Goal: Information Seeking & Learning: Learn about a topic

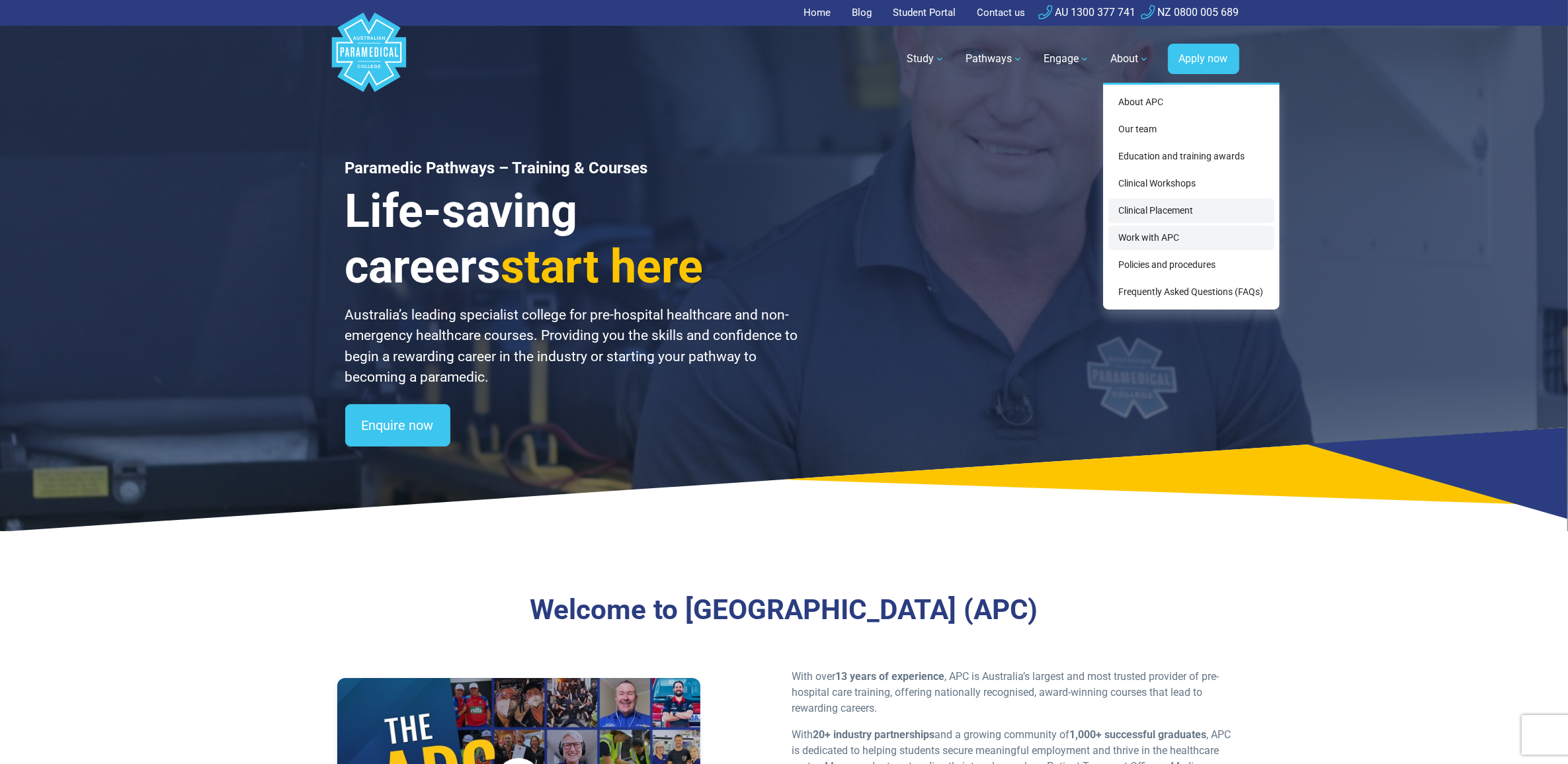
drag, startPoint x: 1159, startPoint y: 206, endPoint x: 1175, endPoint y: 225, distance: 24.8
click at [1159, 206] on link "Clinical Placement" at bounding box center [1191, 211] width 166 height 25
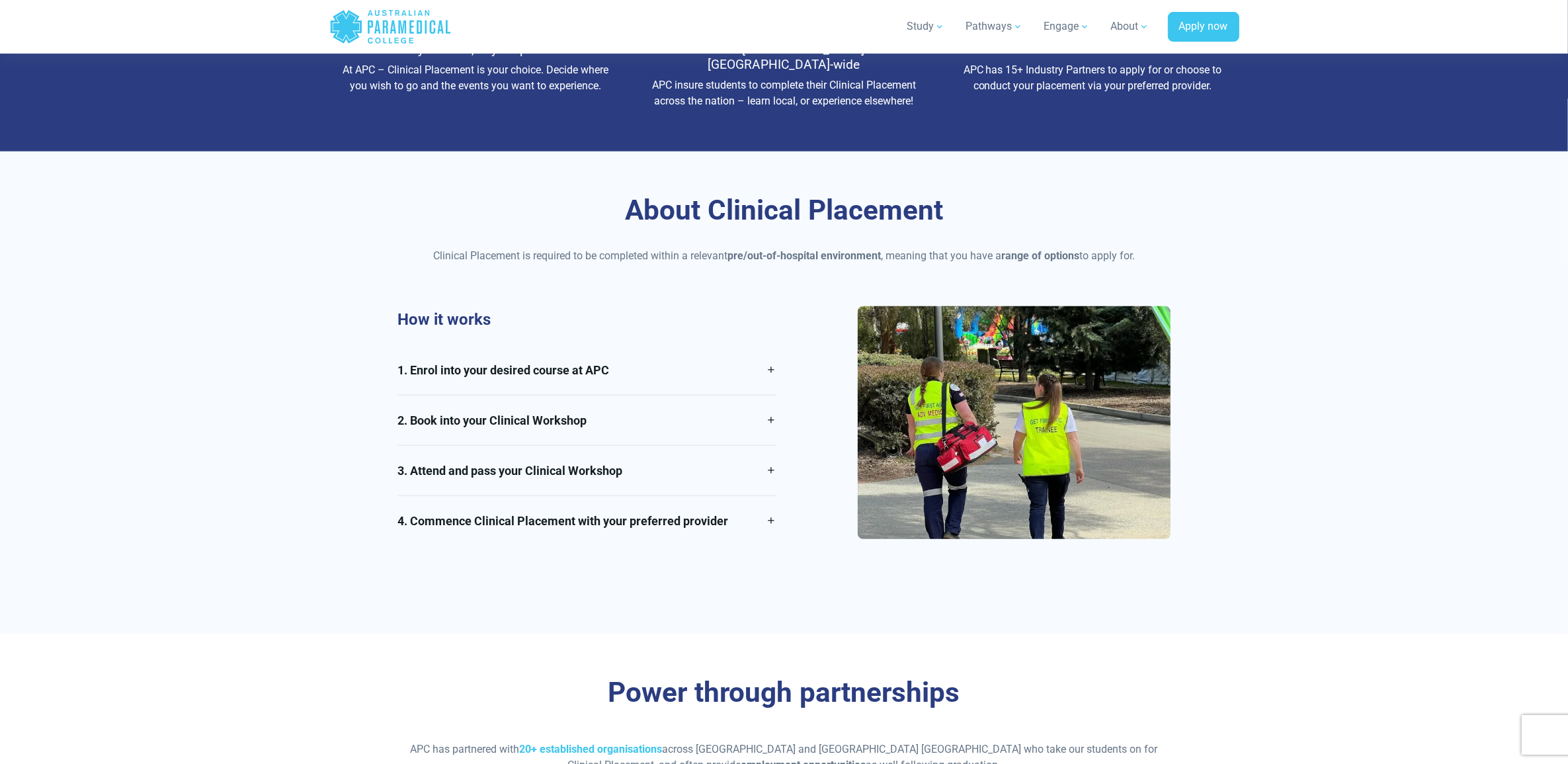
scroll to position [744, 0]
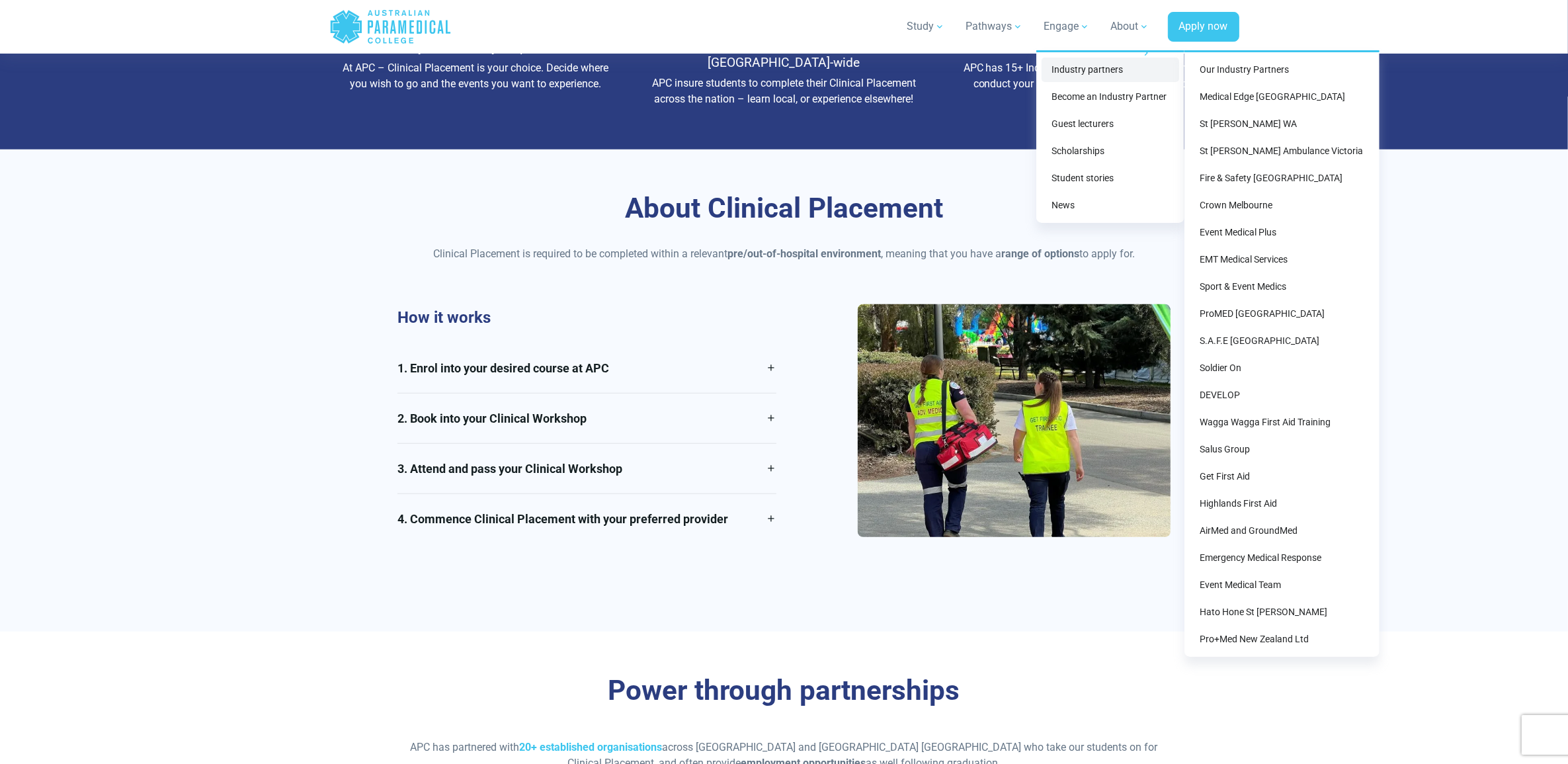
click at [1079, 68] on link "Industry partners" at bounding box center [1111, 70] width 138 height 25
click at [1232, 80] on link "Our Industry Partners" at bounding box center [1282, 70] width 184 height 25
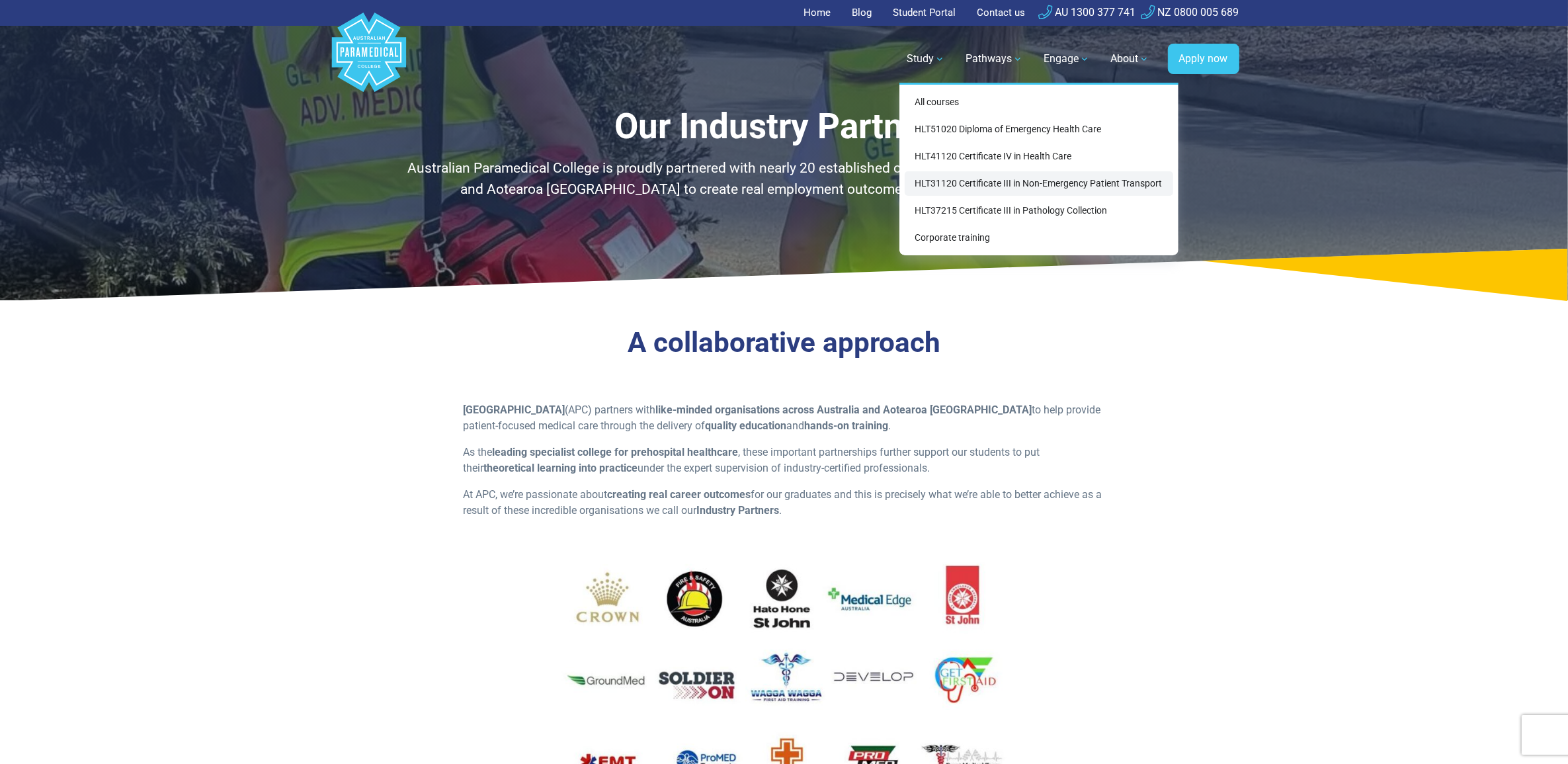
click at [996, 182] on link "HLT31120 Certificate III in Non-Emergency Patient Transport" at bounding box center [1038, 184] width 268 height 25
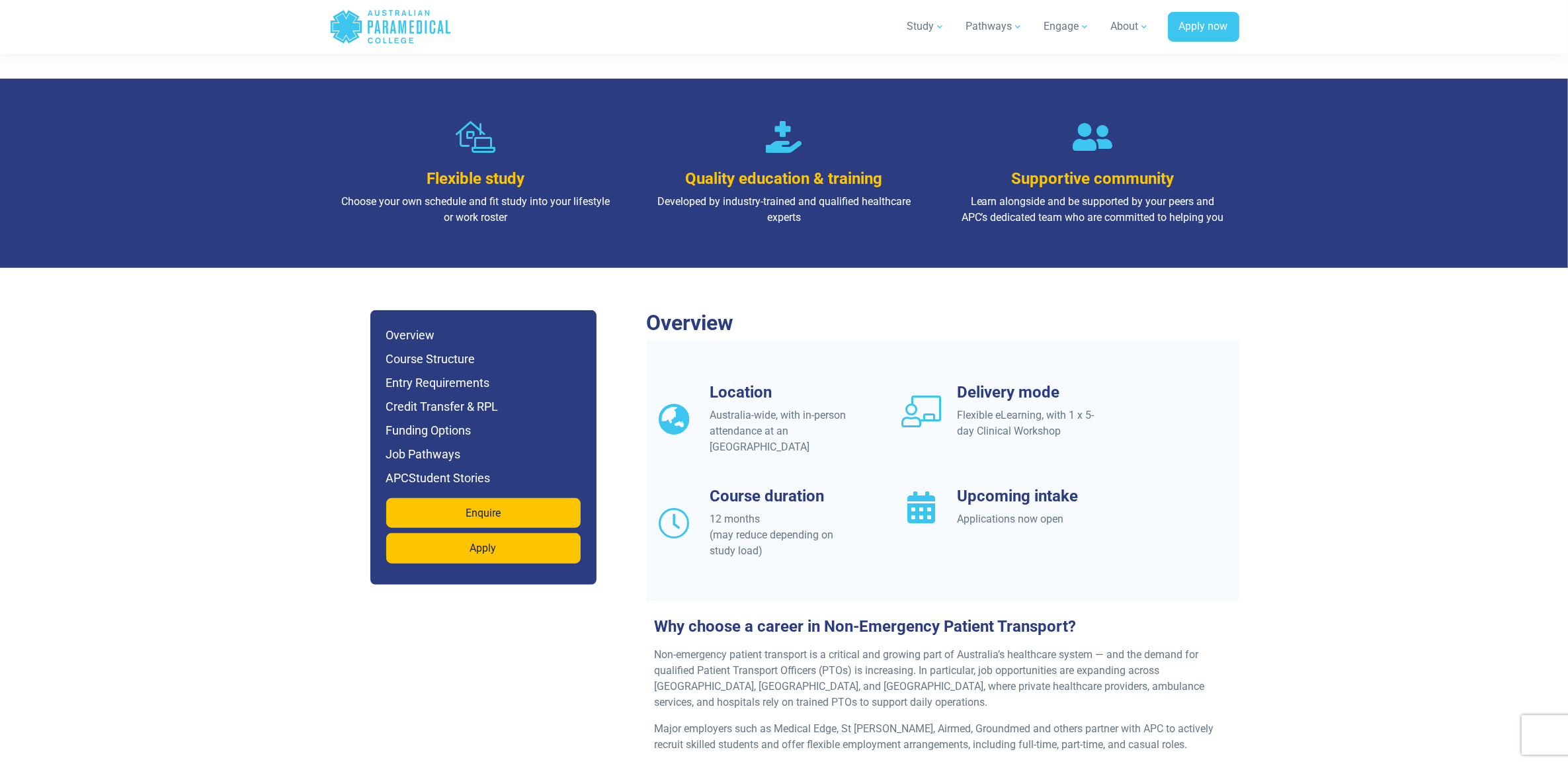
scroll to position [909, 0]
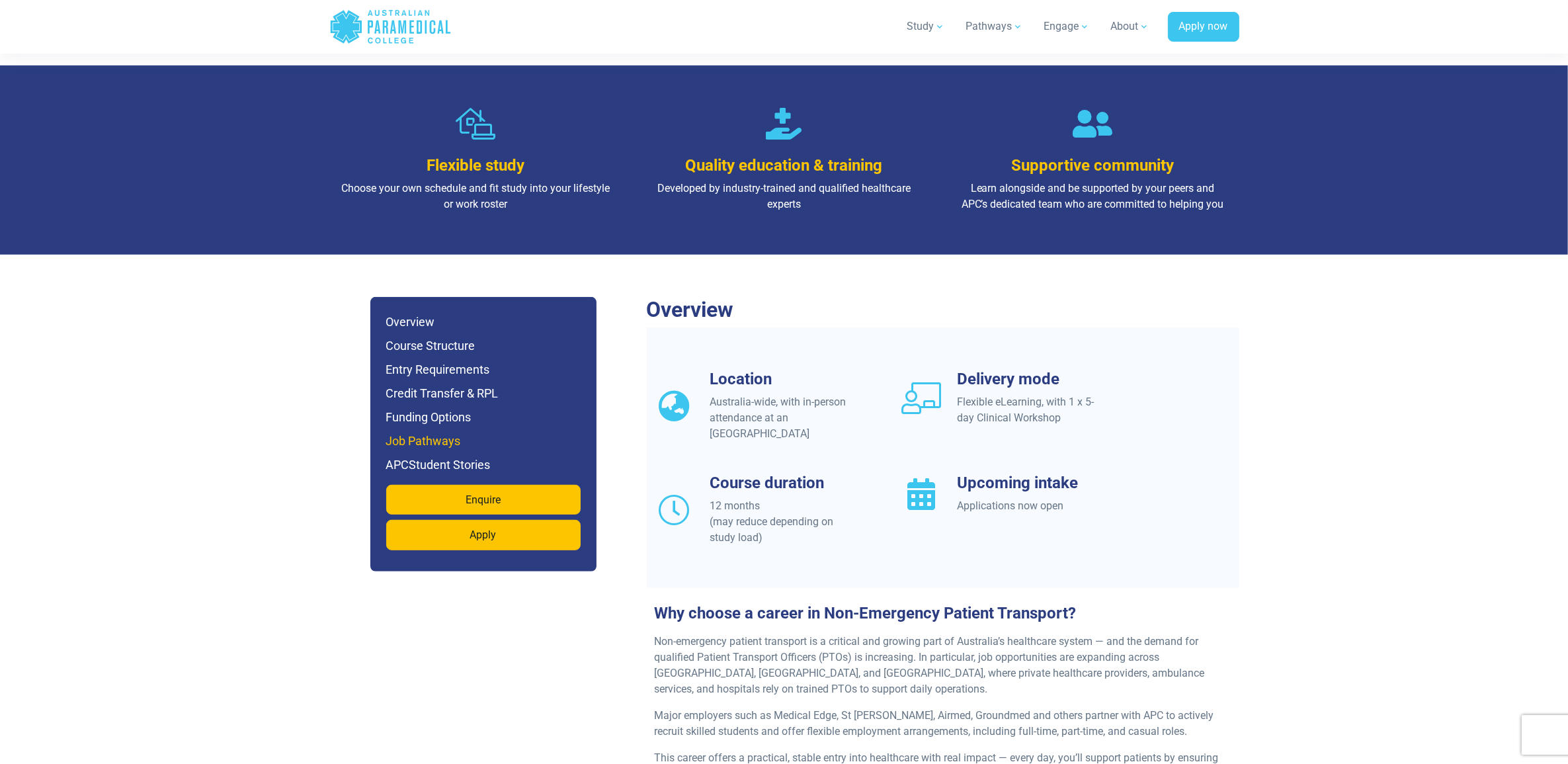
click at [425, 432] on h6 "Job Pathways" at bounding box center [483, 441] width 195 height 18
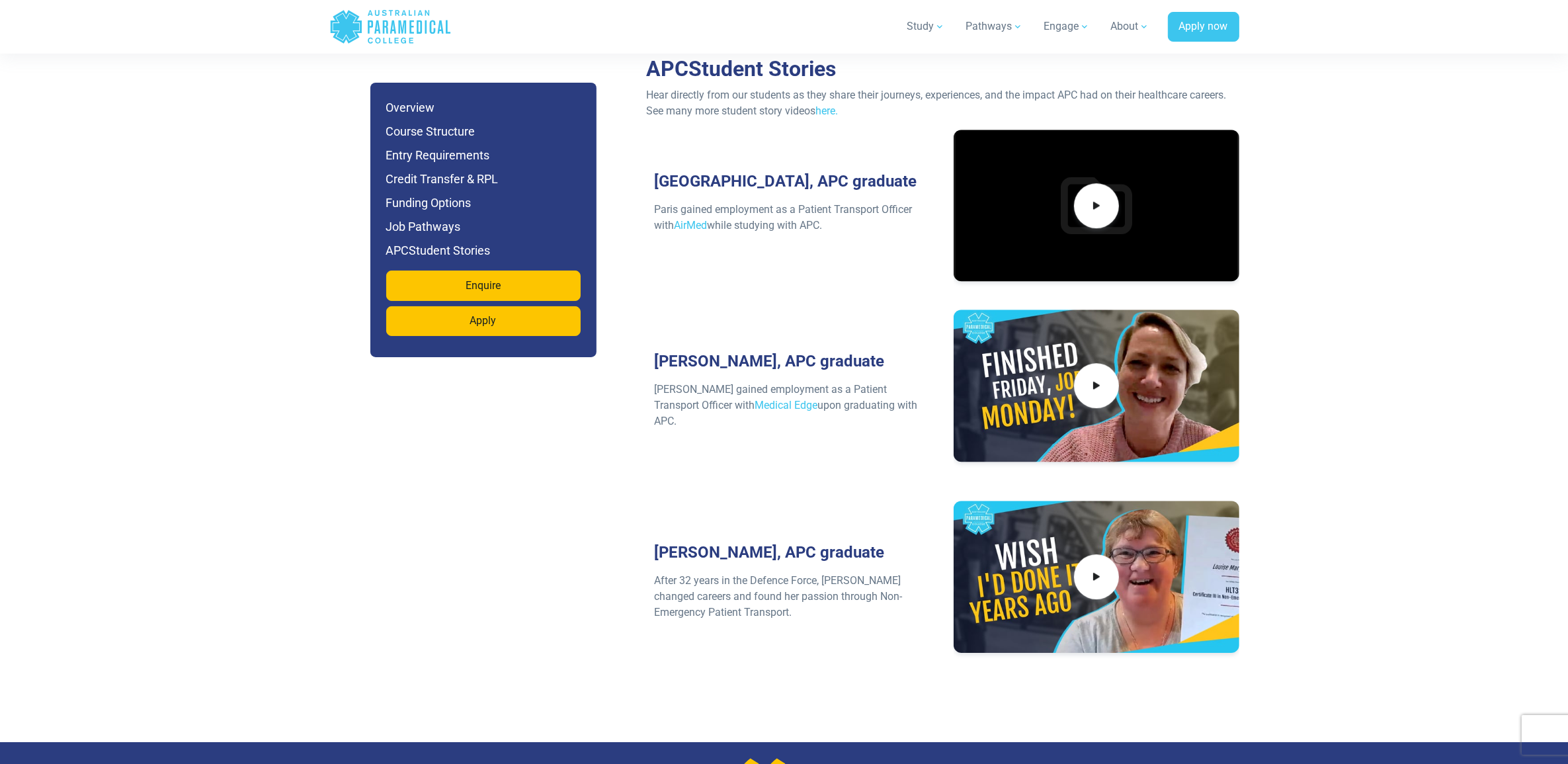
scroll to position [4697, 0]
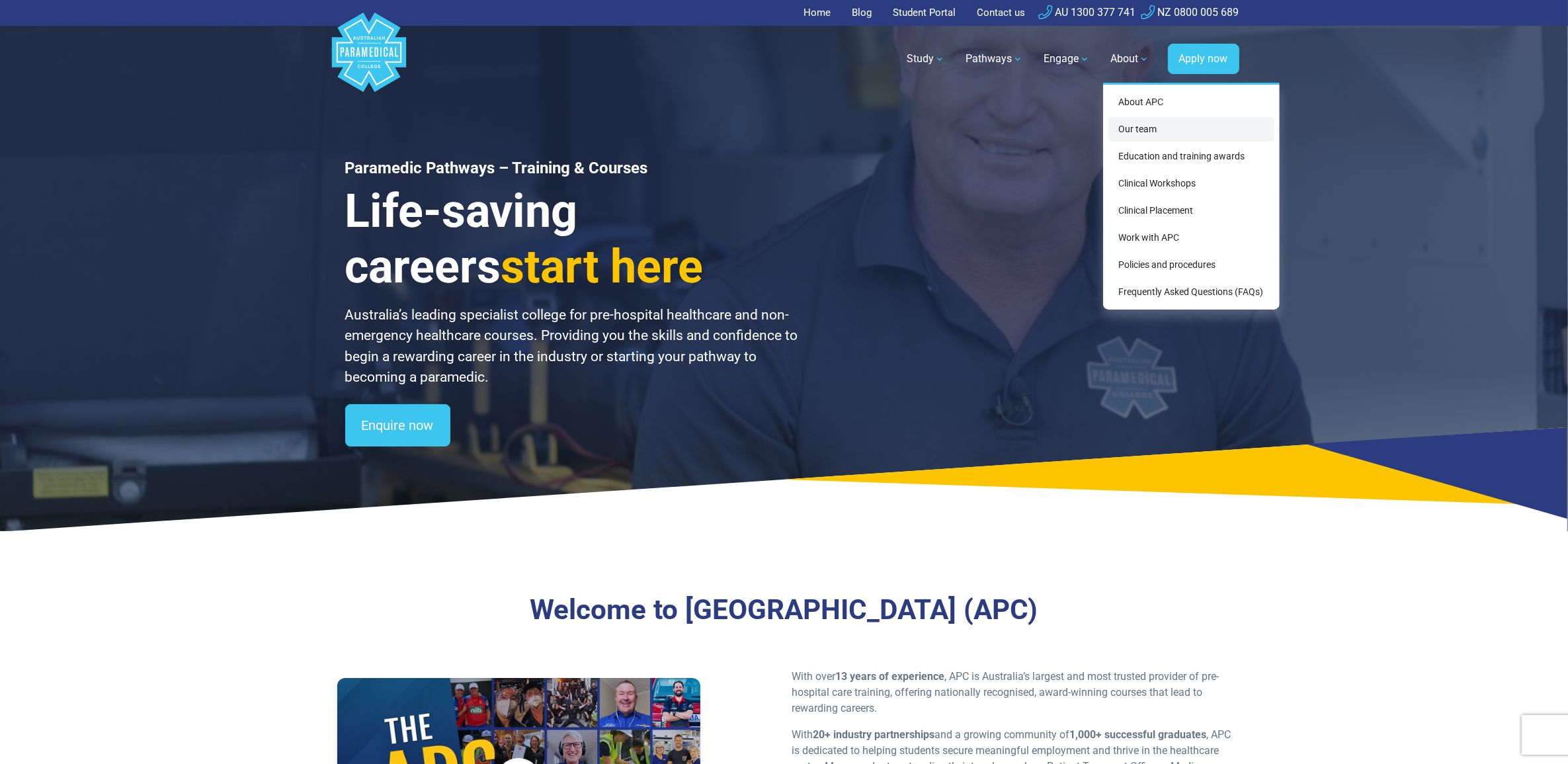
click at [1173, 137] on link "Our team" at bounding box center [1191, 129] width 166 height 25
